Goal: Transaction & Acquisition: Purchase product/service

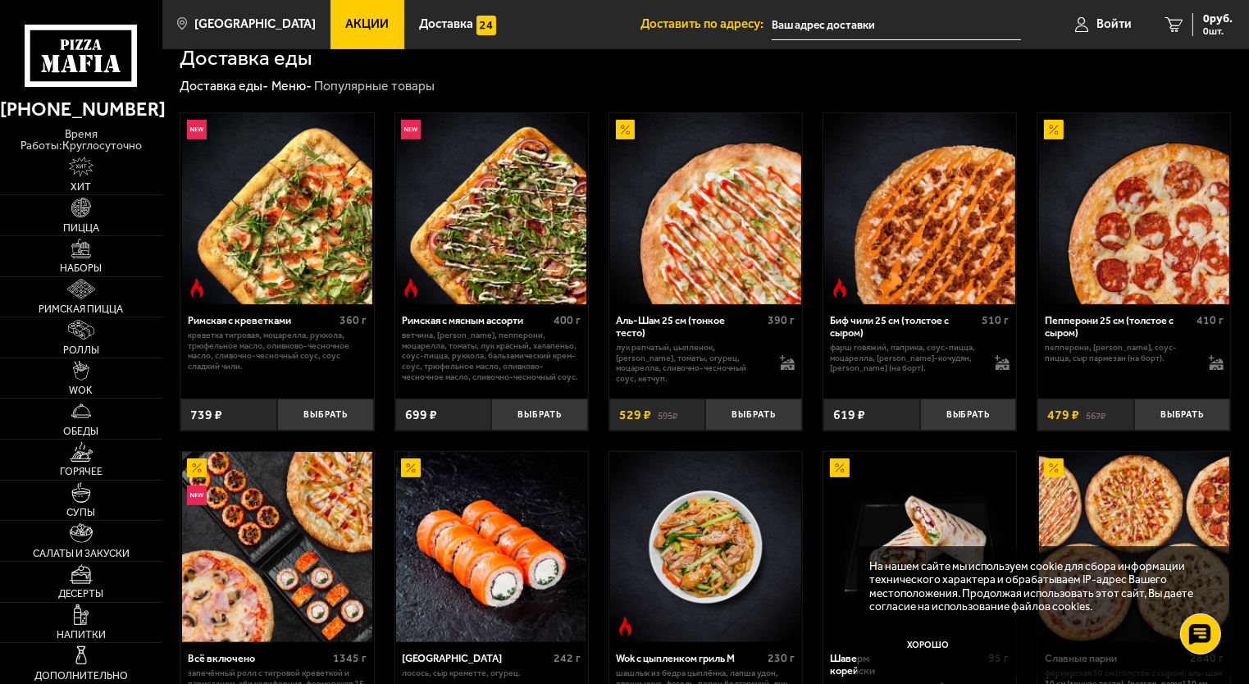
scroll to position [328, 0]
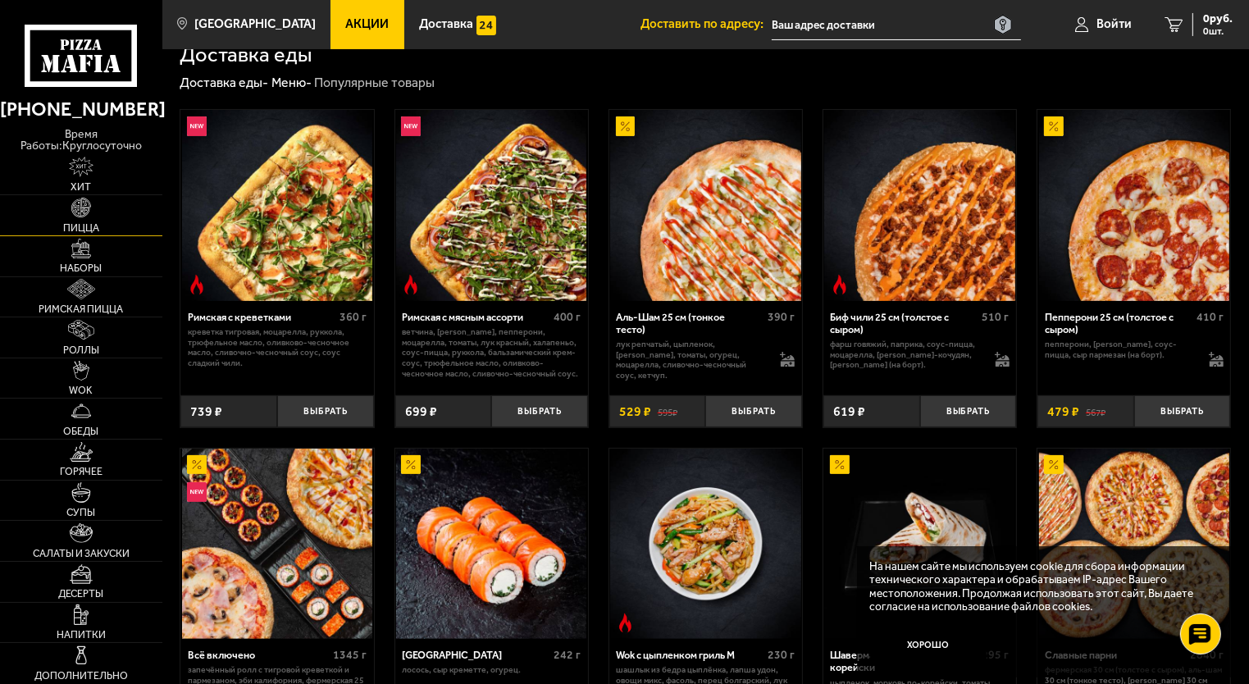
click at [82, 198] on img at bounding box center [81, 208] width 20 height 20
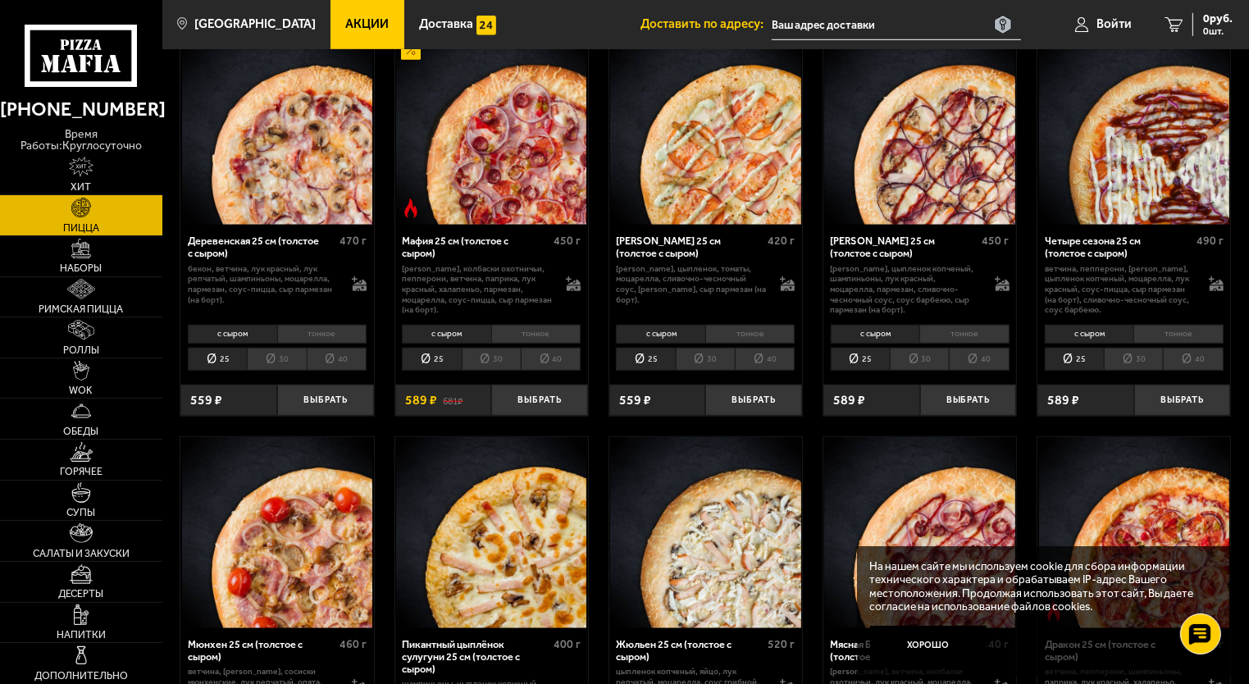
scroll to position [1230, 0]
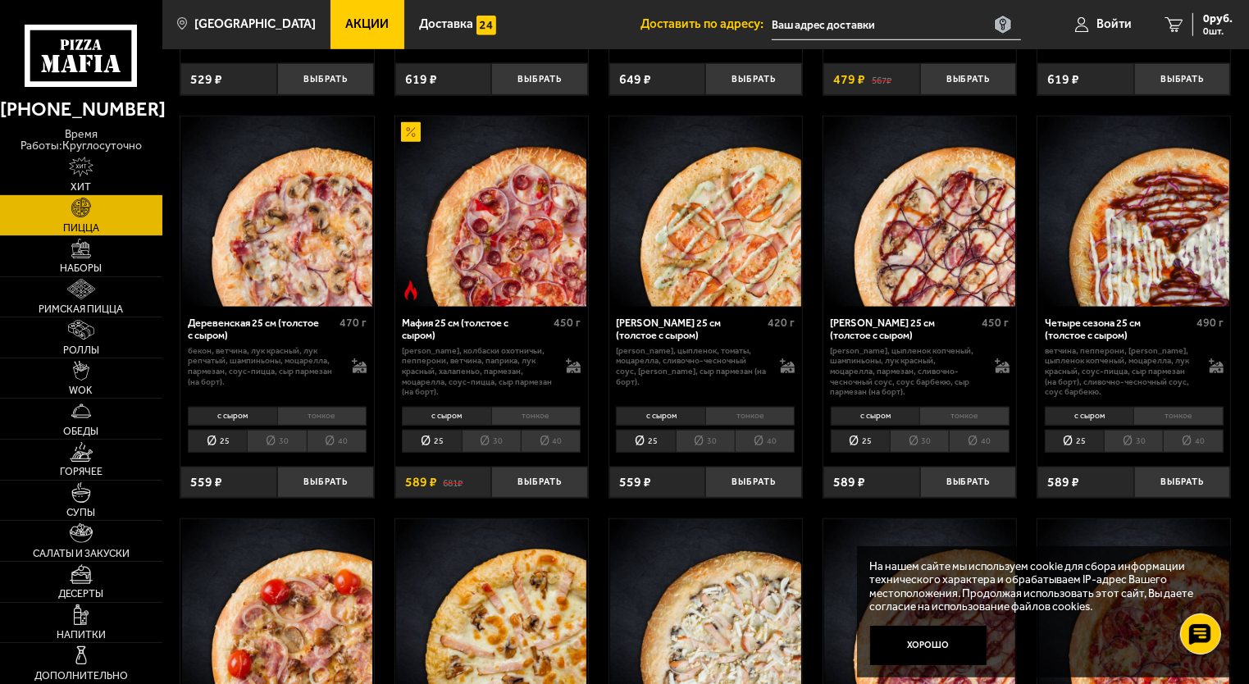
click at [1168, 212] on img at bounding box center [1134, 211] width 190 height 190
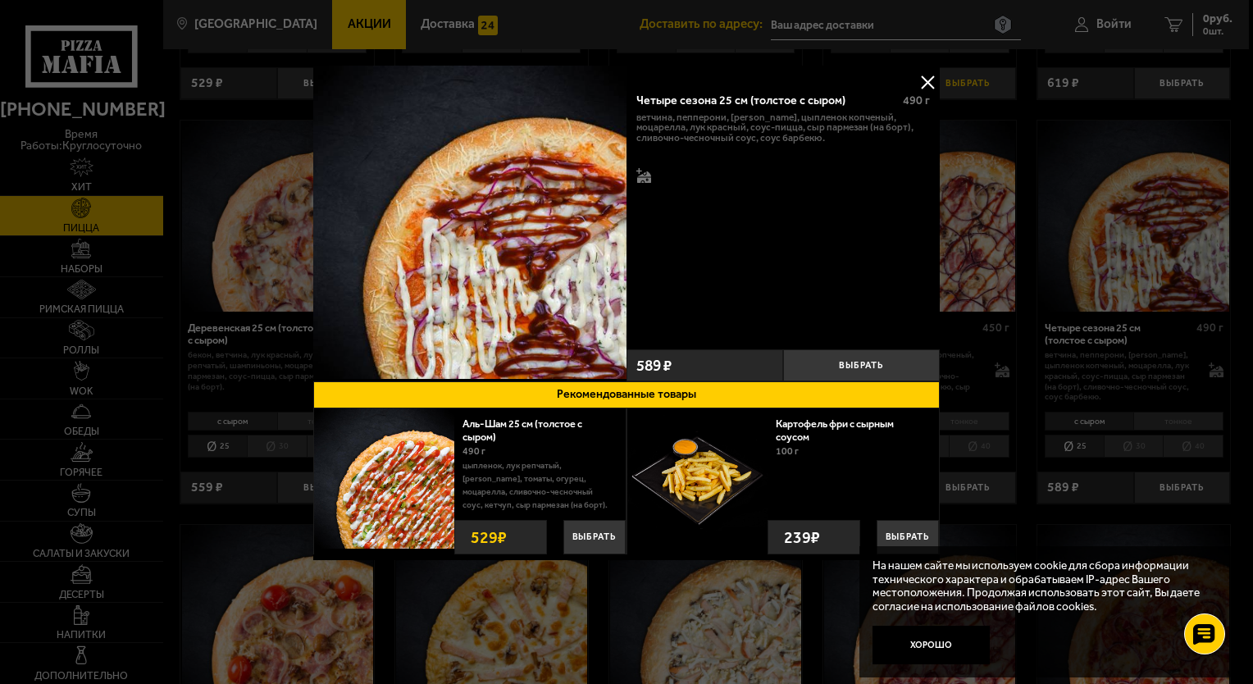
click at [924, 84] on button at bounding box center [927, 82] width 25 height 25
